Goal: Task Accomplishment & Management: Manage account settings

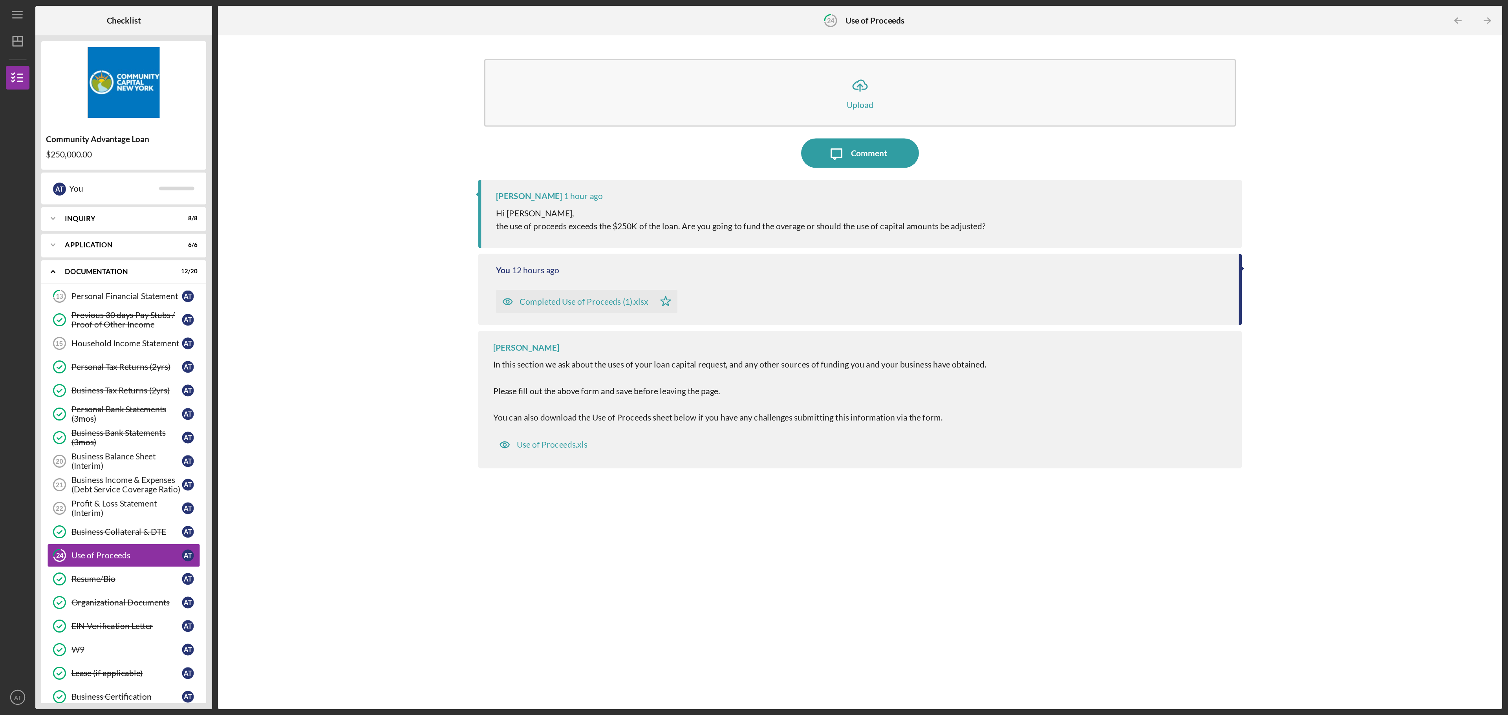
scroll to position [57, 0]
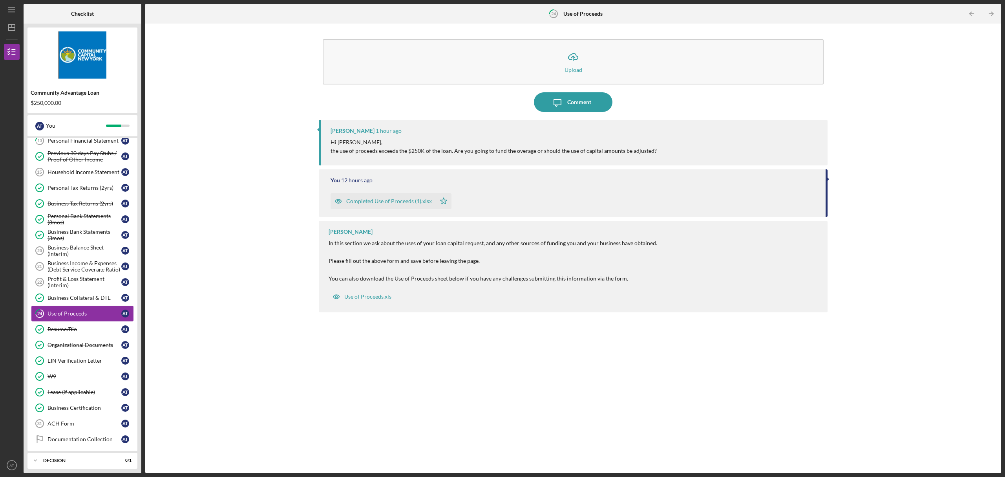
click at [60, 310] on div "Use of Proceeds" at bounding box center [85, 313] width 74 height 6
click at [391, 198] on div "Completed Use of Proceeds (1).xlsx" at bounding box center [389, 201] width 86 height 6
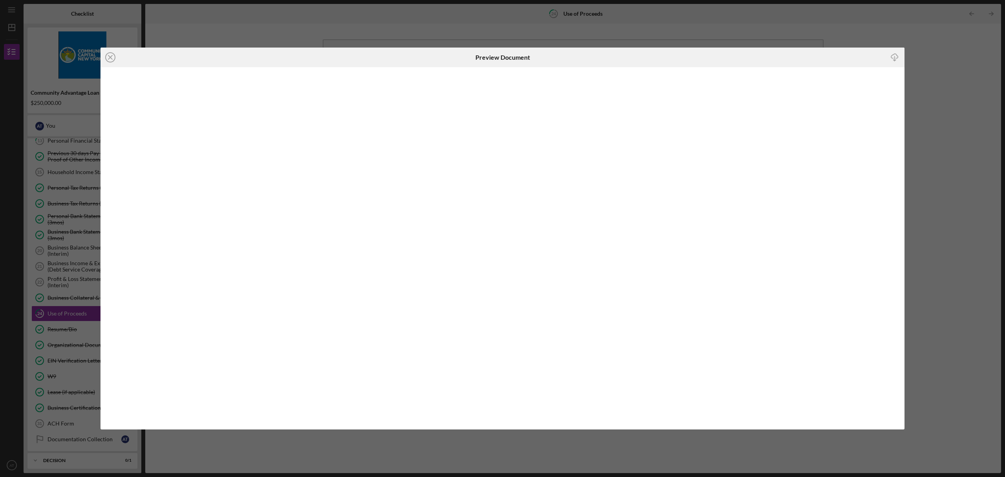
click at [82, 189] on div "Icon/Close Preview Document Icon/Download" at bounding box center [502, 238] width 1005 height 477
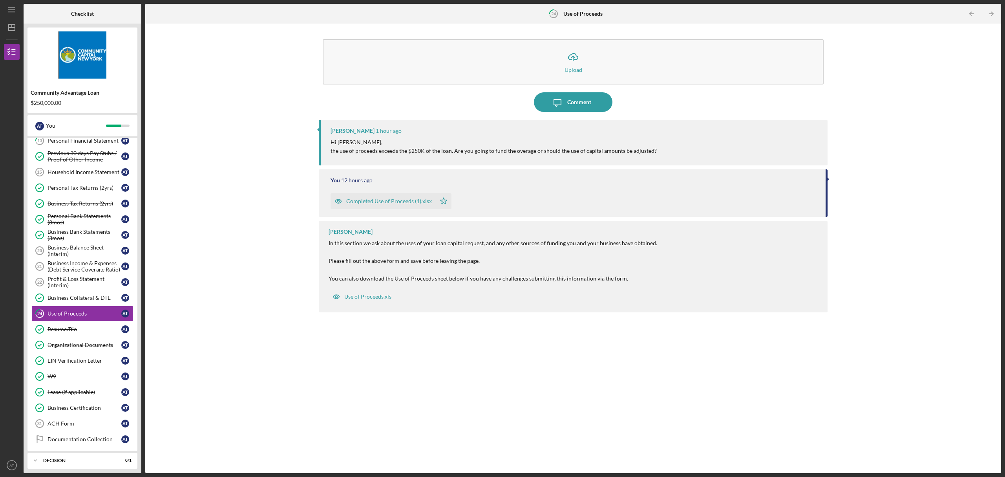
drag, startPoint x: 1000, startPoint y: 362, endPoint x: 959, endPoint y: 291, distance: 81.6
click at [959, 291] on div "Icon/Upload Upload Icon/Message Comment [PERSON_NAME] 1 hour ago Hi [PERSON_NAM…" at bounding box center [573, 248] width 856 height 449
click at [428, 198] on div "Completed Use of Proceeds (1).xlsx" at bounding box center [389, 201] width 86 height 6
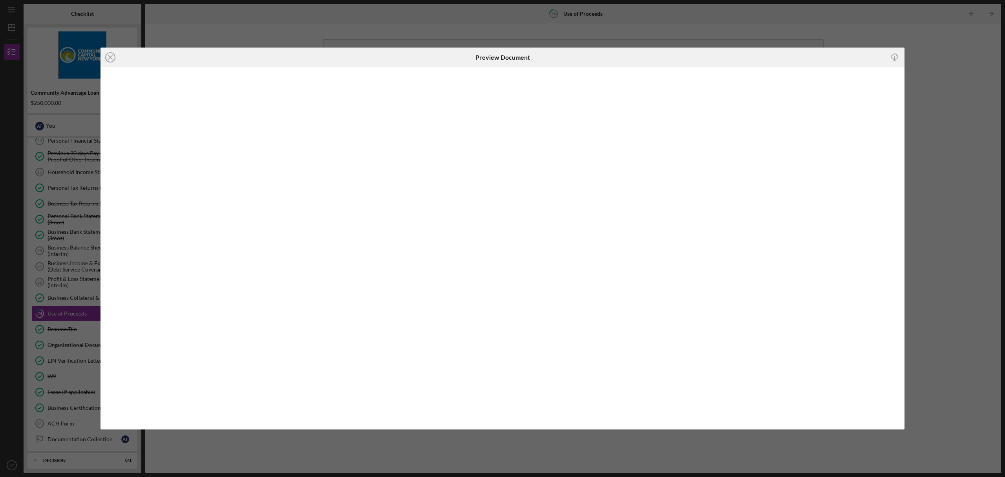
click at [927, 218] on div "Icon/Close Preview Document Icon/Download" at bounding box center [502, 238] width 1005 height 477
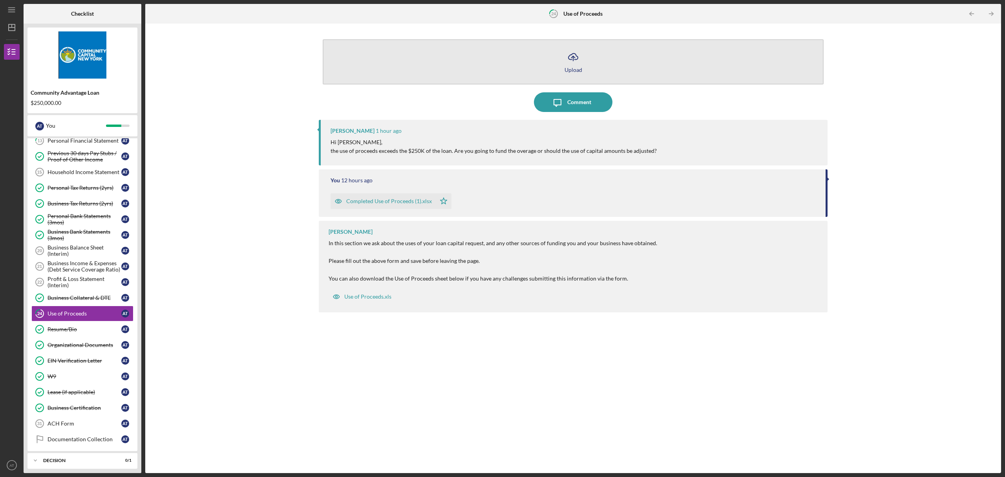
click at [568, 55] on icon "Icon/Upload" at bounding box center [573, 57] width 20 height 20
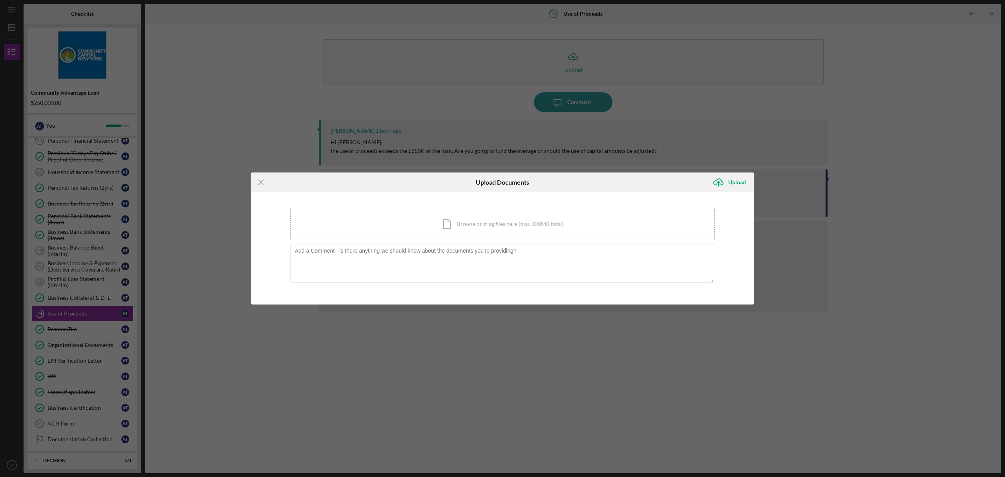
click at [365, 227] on div "Icon/Document Browse or drag files here (max 100MB total) Tap to choose files o…" at bounding box center [503, 224] width 424 height 32
drag, startPoint x: 733, startPoint y: 192, endPoint x: 728, endPoint y: 183, distance: 10.4
click at [728, 183] on div "Icon/Upload Upload" at bounding box center [731, 182] width 45 height 20
click at [728, 183] on icon "Icon/Upload" at bounding box center [719, 182] width 20 height 20
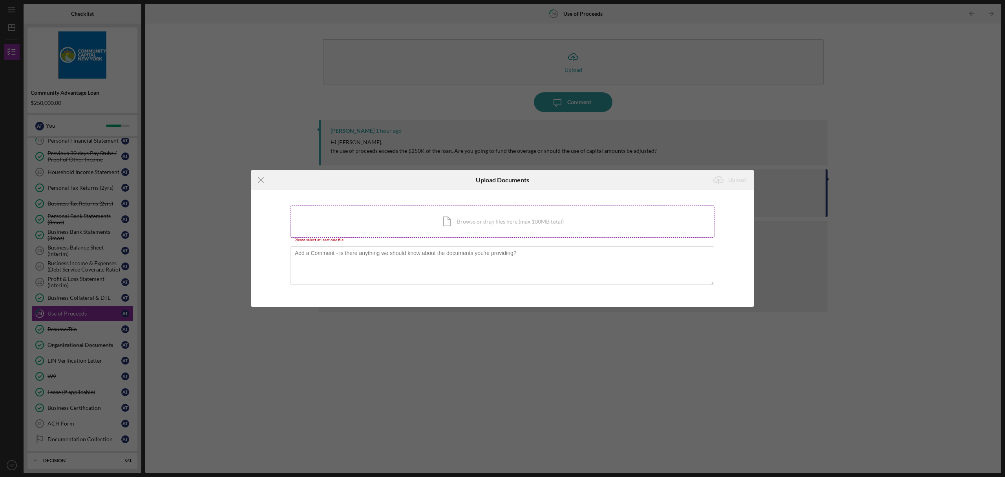
click at [437, 215] on div "Icon/Document Browse or drag files here (max 100MB total) Tap to choose files o…" at bounding box center [503, 221] width 424 height 32
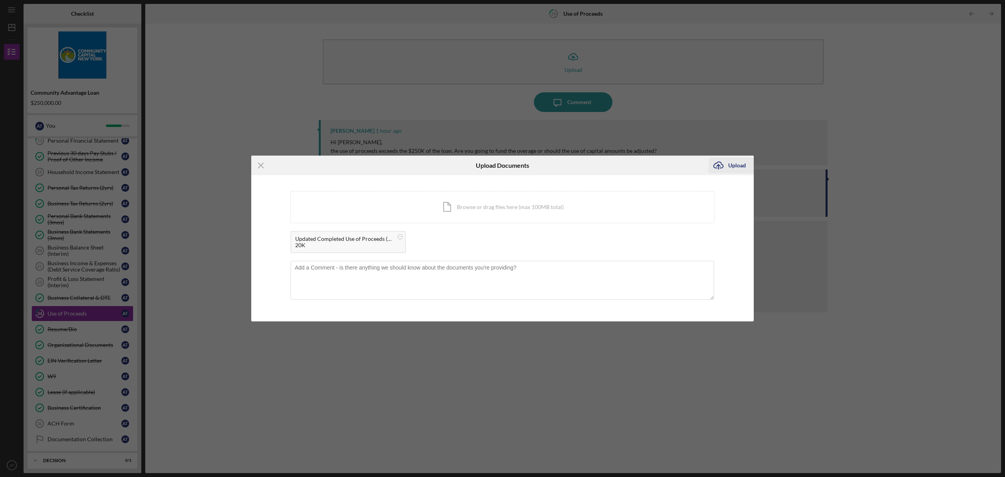
click at [730, 171] on div "Upload" at bounding box center [737, 165] width 18 height 16
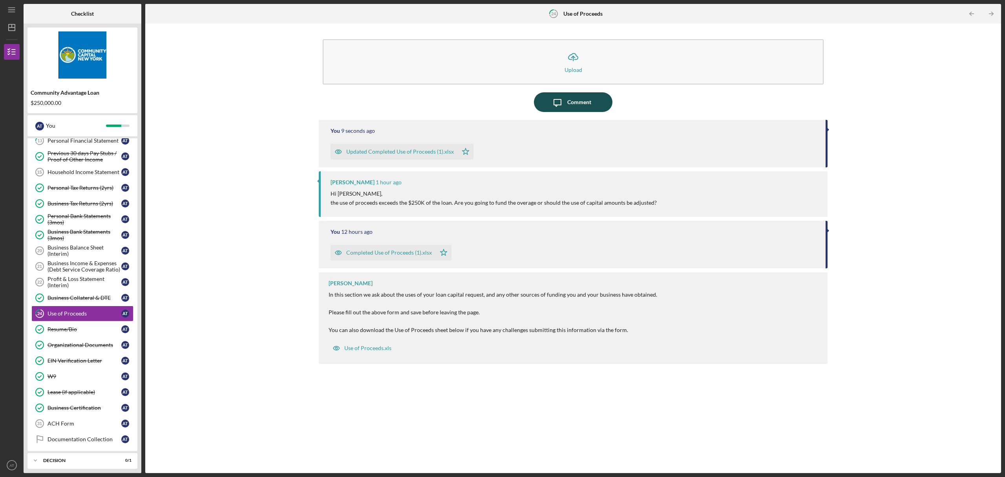
click at [572, 104] on div "Comment" at bounding box center [579, 102] width 24 height 20
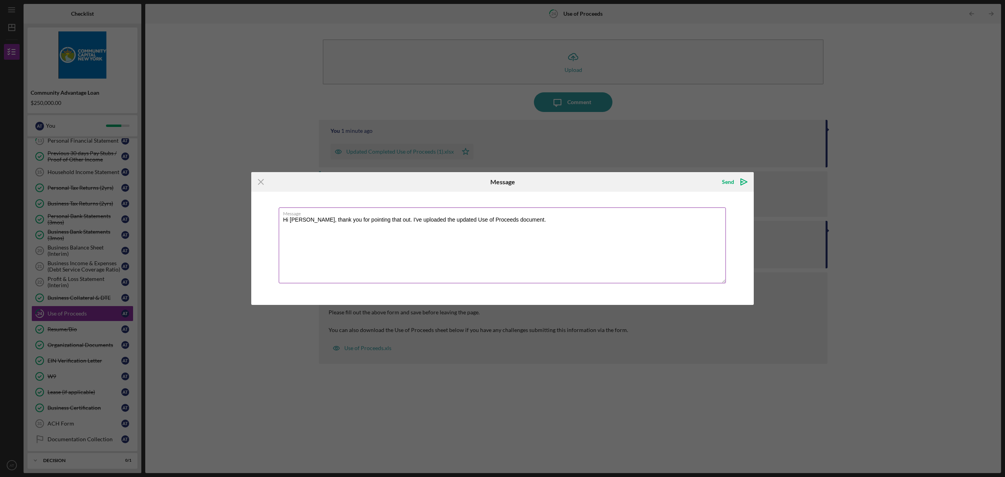
click at [570, 226] on textarea "Hi [PERSON_NAME], thank you for pointing that out. I've uploaded the updated Us…" at bounding box center [502, 245] width 447 height 76
type textarea "Hi [PERSON_NAME], thank you for pointing that out. I've uploaded the updated Us…"
click at [731, 188] on div "Send" at bounding box center [728, 182] width 12 height 16
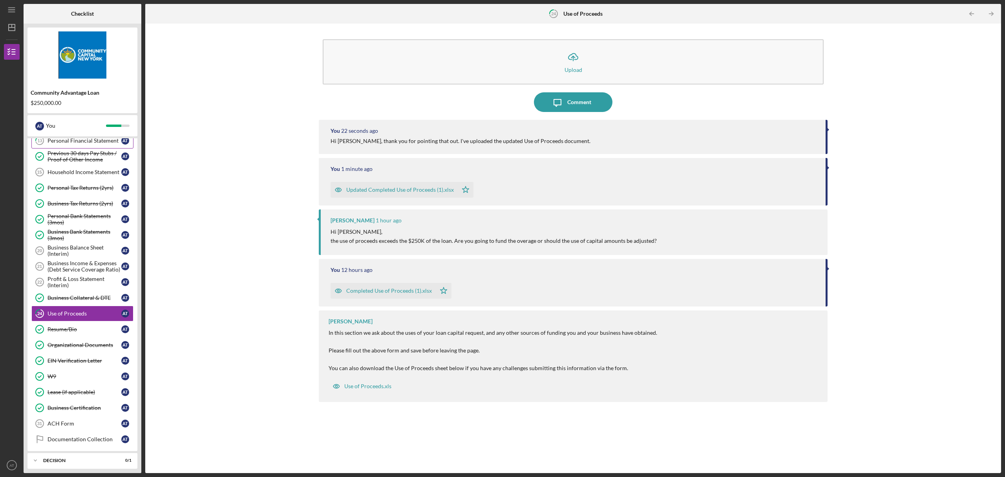
click at [109, 141] on div "Personal Financial Statement" at bounding box center [85, 140] width 74 height 6
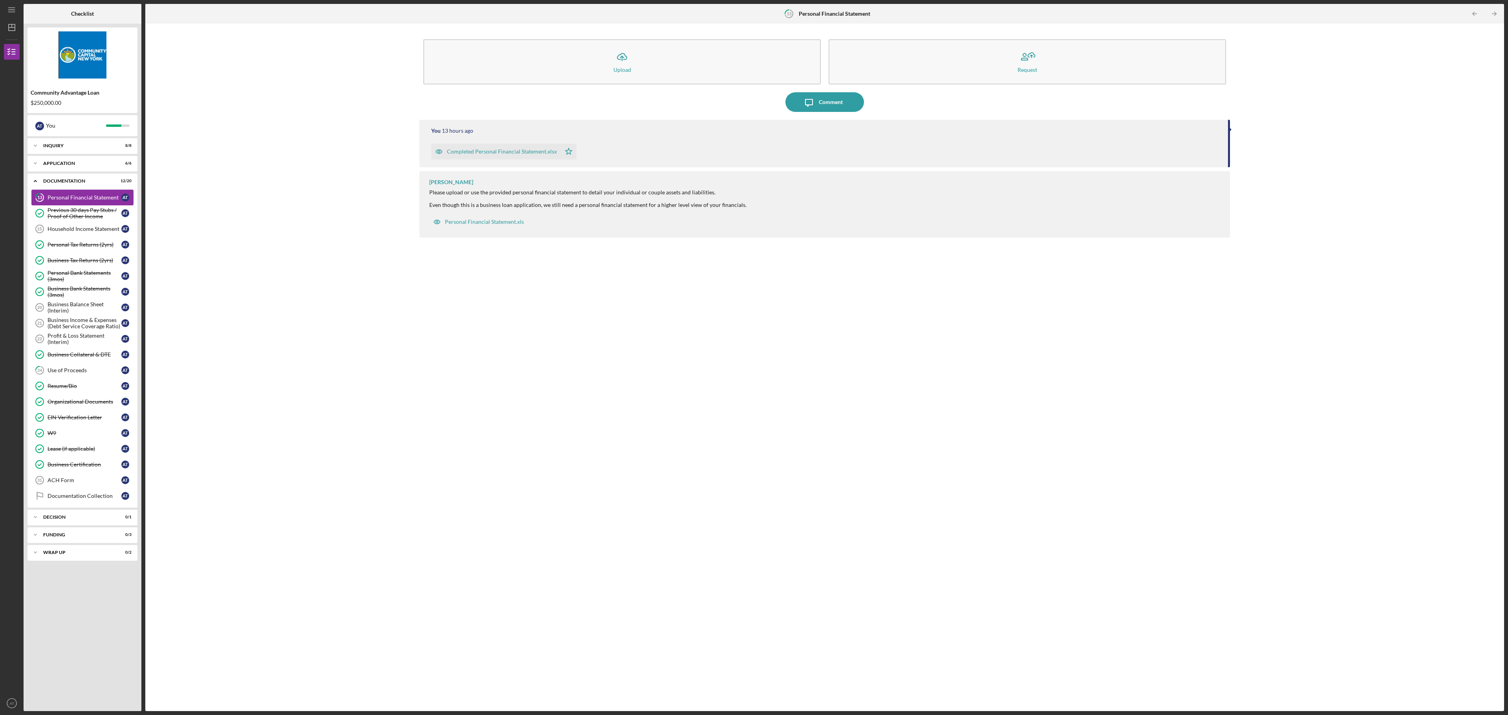
click at [85, 196] on div "Personal Financial Statement" at bounding box center [85, 197] width 74 height 6
click at [89, 195] on div "Personal Financial Statement" at bounding box center [85, 197] width 74 height 6
click at [501, 154] on div "Completed Personal Financial Statement.xlsx" at bounding box center [502, 151] width 110 height 6
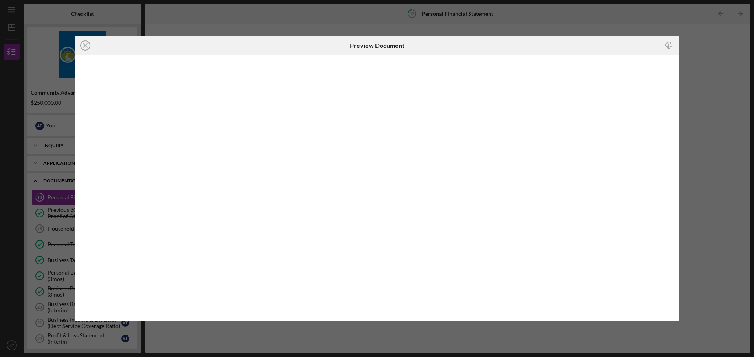
click at [709, 90] on div "Icon/Close Preview Document Icon/Download" at bounding box center [377, 178] width 754 height 357
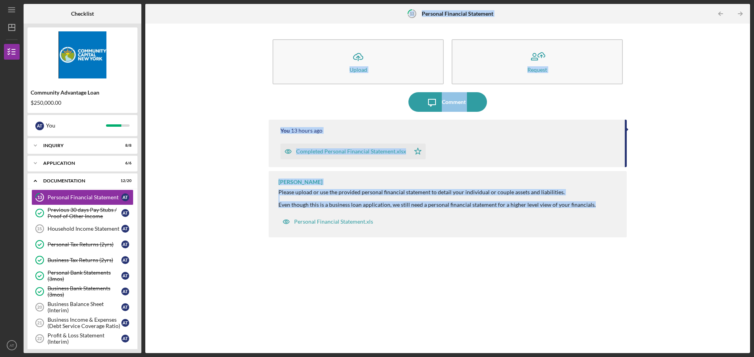
drag, startPoint x: 142, startPoint y: 205, endPoint x: 159, endPoint y: 280, distance: 76.5
click at [159, 280] on div "Checklist Community Advantage Loan $250,000.00 A T You Icon/Expander Inquiry 8 …" at bounding box center [387, 178] width 726 height 349
